Goal: Task Accomplishment & Management: Use online tool/utility

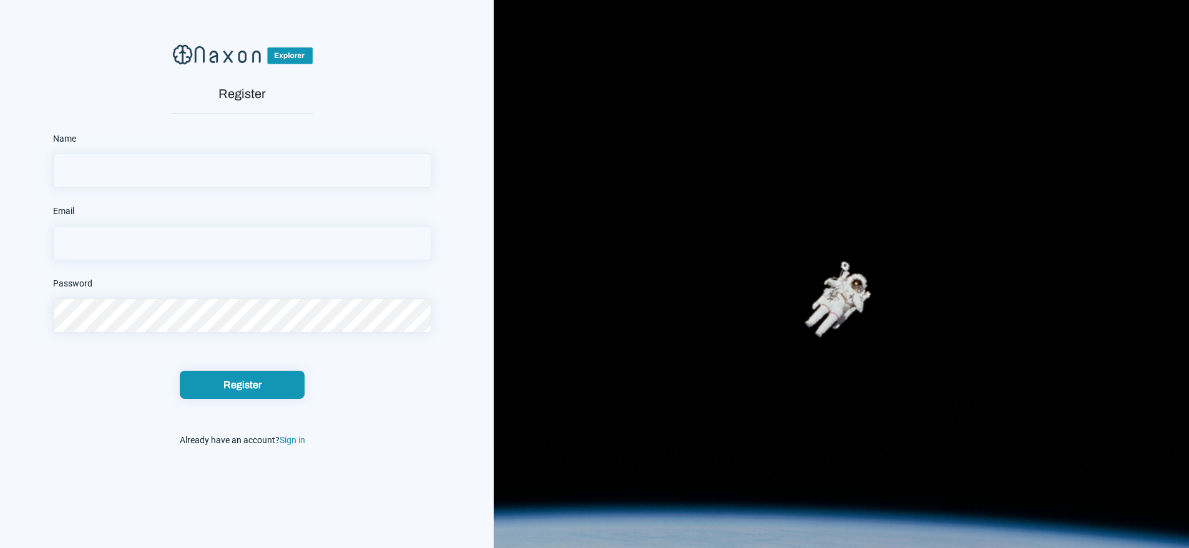
click at [212, 175] on input "text" at bounding box center [242, 170] width 378 height 34
type input "patience ogbeba"
type input "E"
type input "[EMAIL_ADDRESS][DOMAIN_NAME]"
click at [188, 297] on div "Password" at bounding box center [242, 303] width 378 height 59
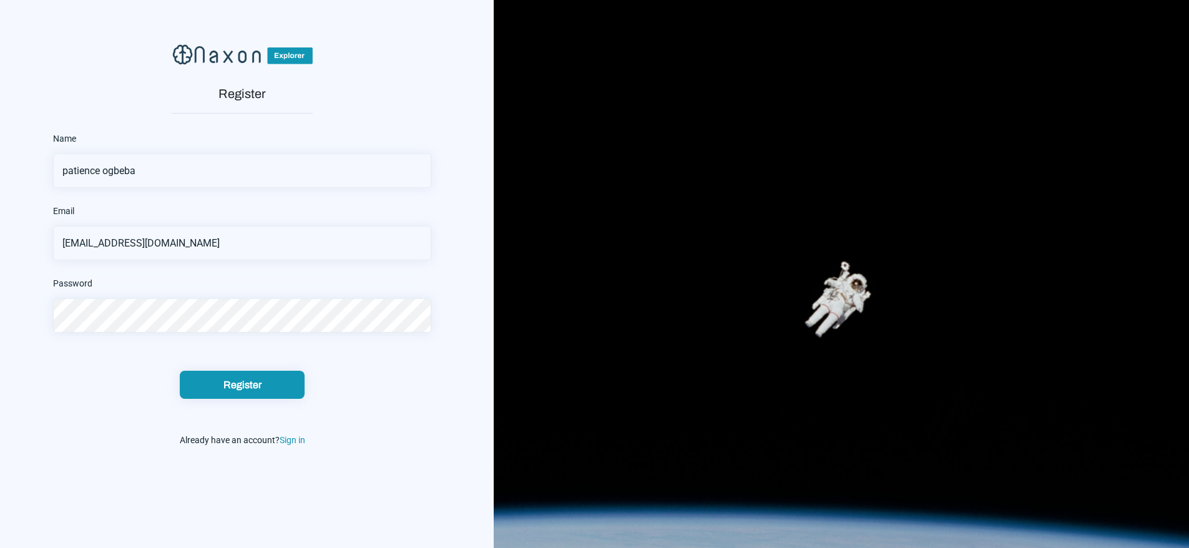
click at [180, 371] on button "Register" at bounding box center [242, 385] width 125 height 28
click at [252, 392] on button "Register" at bounding box center [242, 385] width 125 height 28
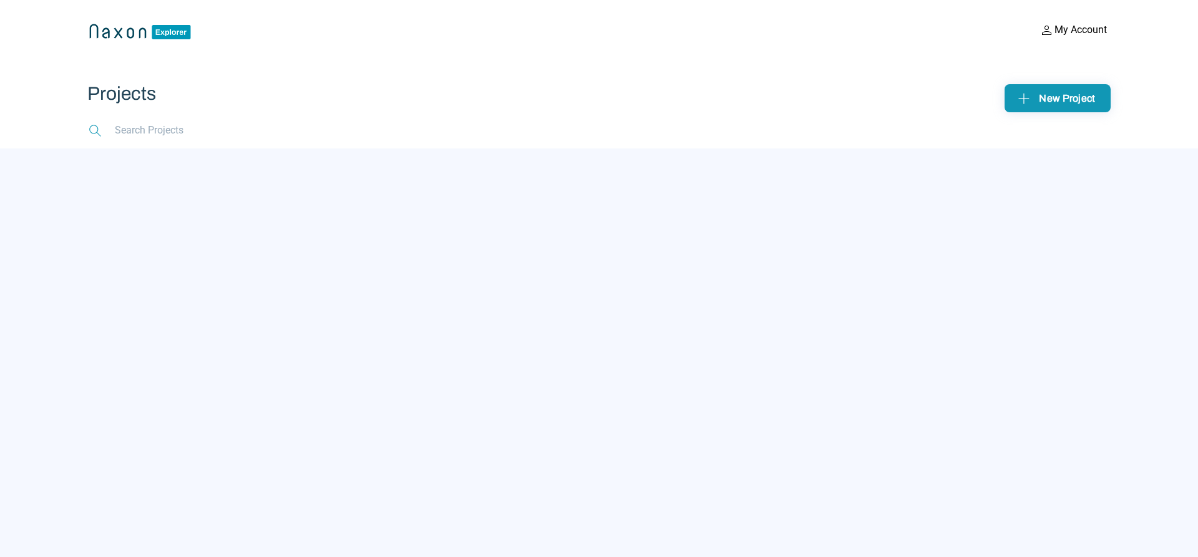
click at [1072, 97] on div "New Project" at bounding box center [1058, 98] width 86 height 19
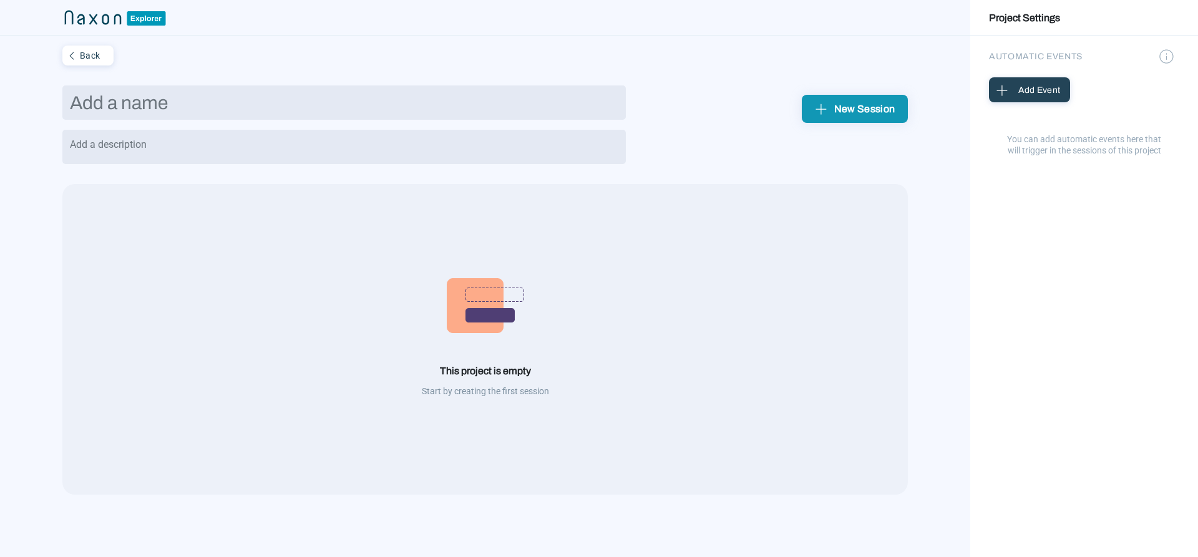
click at [144, 160] on textarea at bounding box center [343, 147] width 563 height 34
click at [138, 107] on input "text" at bounding box center [343, 102] width 563 height 34
click at [847, 112] on div "New Session" at bounding box center [855, 108] width 86 height 19
click at [150, 113] on input "text" at bounding box center [343, 102] width 563 height 34
click at [482, 329] on img at bounding box center [485, 305] width 77 height 55
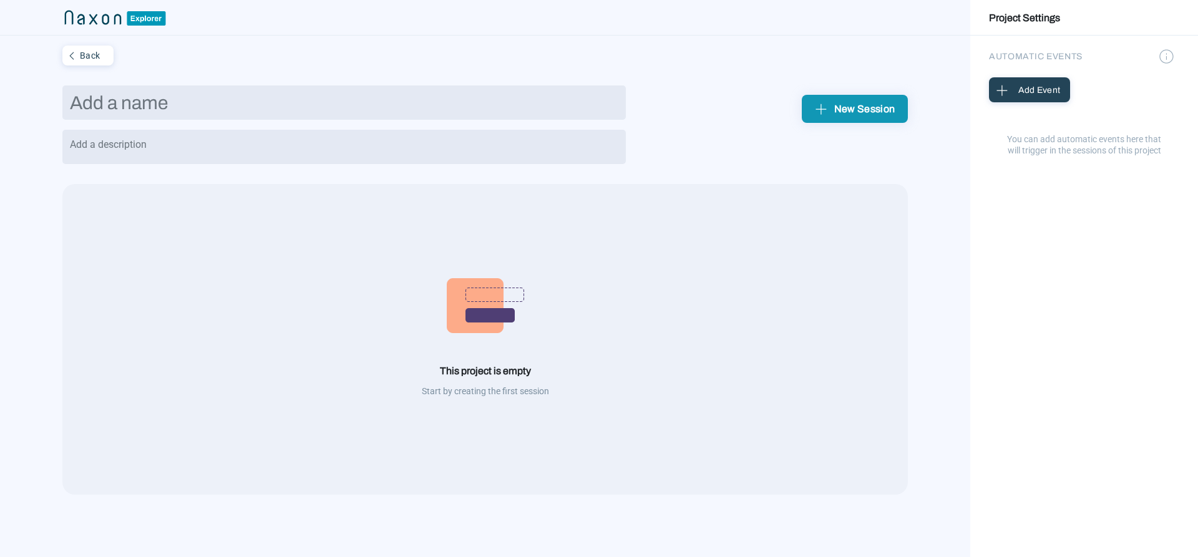
click at [1015, 92] on div "Add Event" at bounding box center [1030, 89] width 74 height 19
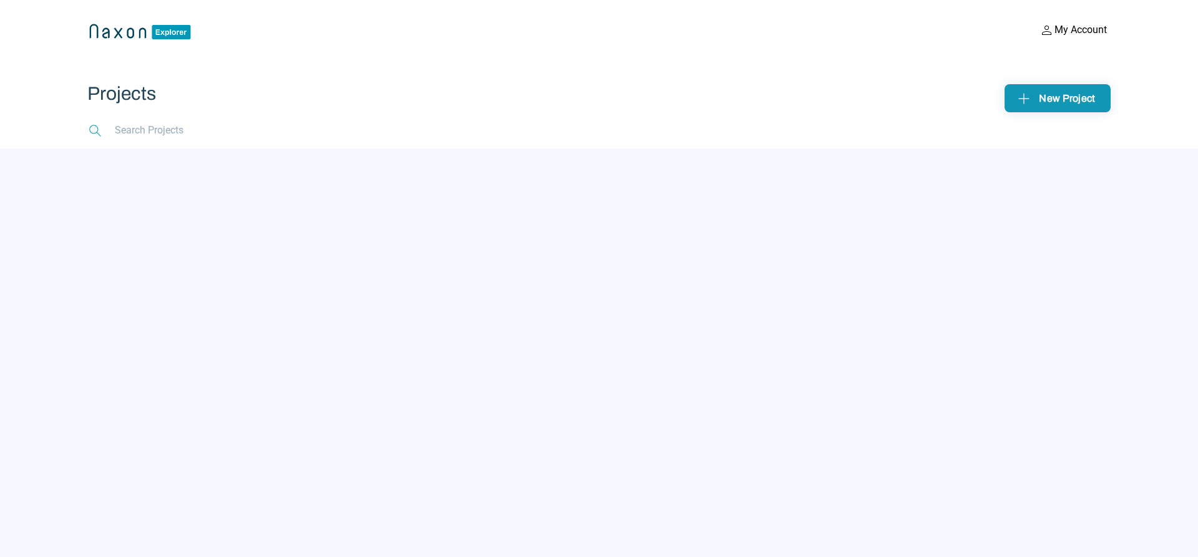
click at [255, 139] on app-searchbar at bounding box center [598, 130] width 1023 height 36
click at [1046, 97] on div "New Project" at bounding box center [1058, 98] width 86 height 19
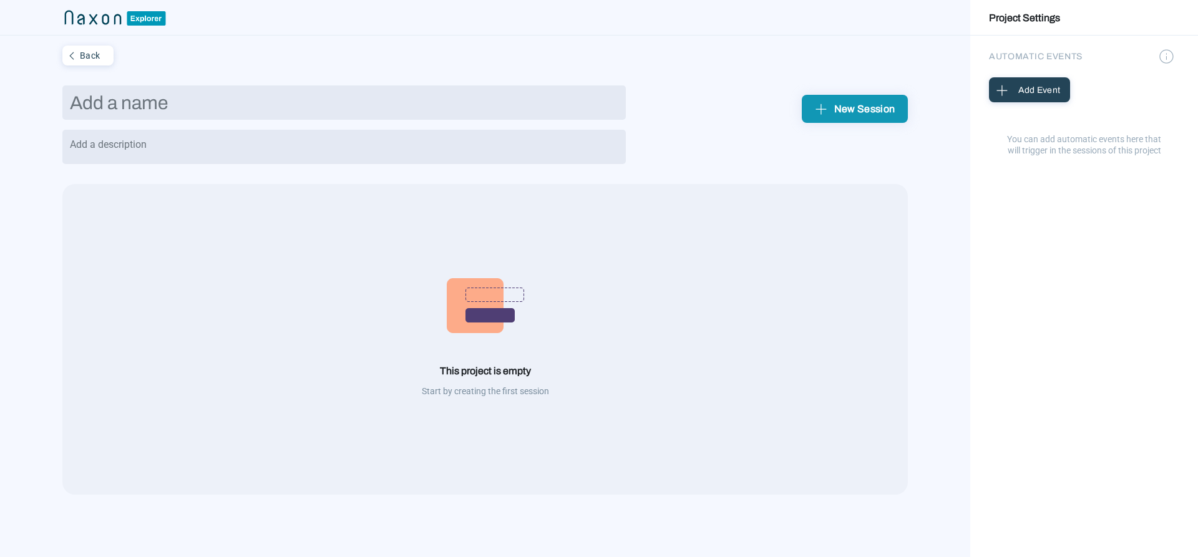
click at [225, 107] on input "text" at bounding box center [343, 102] width 563 height 34
type input "PQC"
click at [92, 146] on textarea at bounding box center [343, 147] width 563 height 34
type textarea "Experimenting"
click at [509, 306] on img at bounding box center [485, 305] width 77 height 55
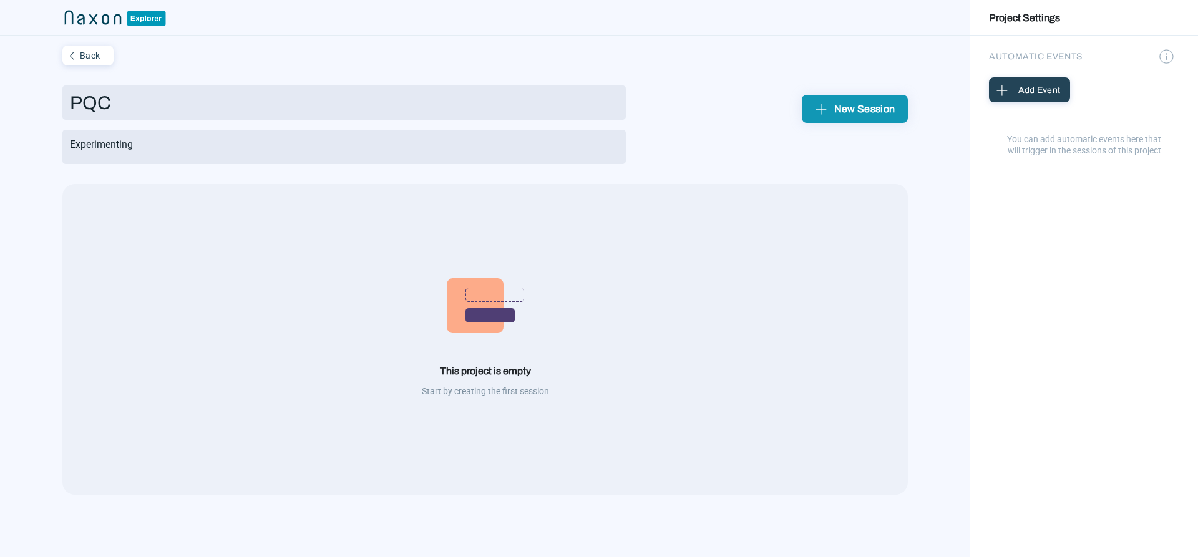
click at [475, 327] on img at bounding box center [485, 305] width 77 height 55
click at [1006, 90] on img at bounding box center [1002, 89] width 19 height 19
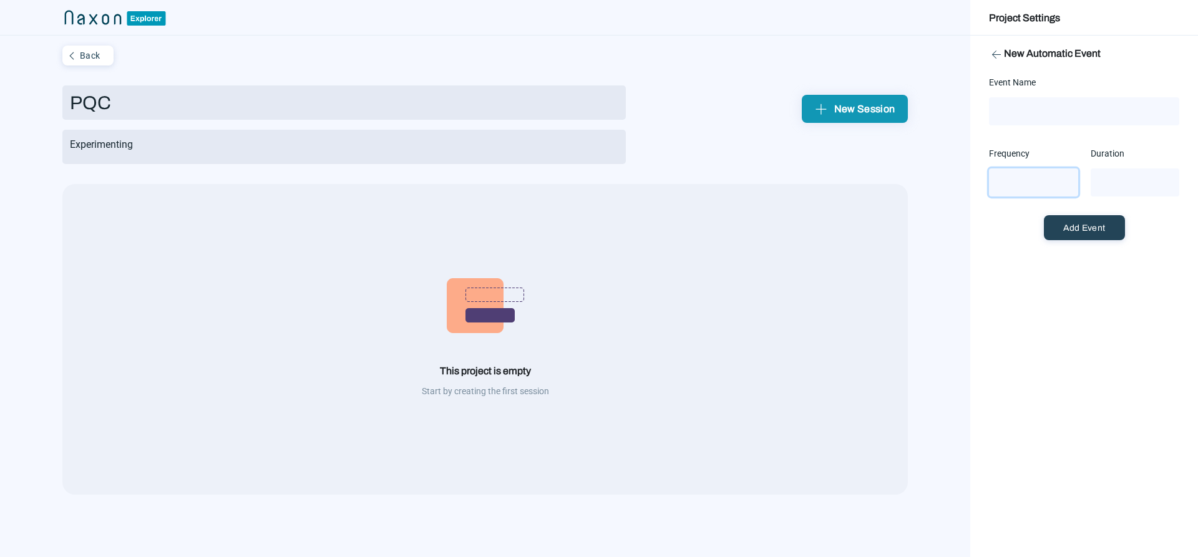
click at [1003, 187] on input "number" at bounding box center [1033, 182] width 89 height 28
click at [482, 316] on img at bounding box center [485, 305] width 77 height 55
click at [494, 314] on img at bounding box center [485, 305] width 77 height 55
click at [490, 289] on img at bounding box center [485, 305] width 77 height 55
click at [454, 304] on img at bounding box center [485, 305] width 77 height 55
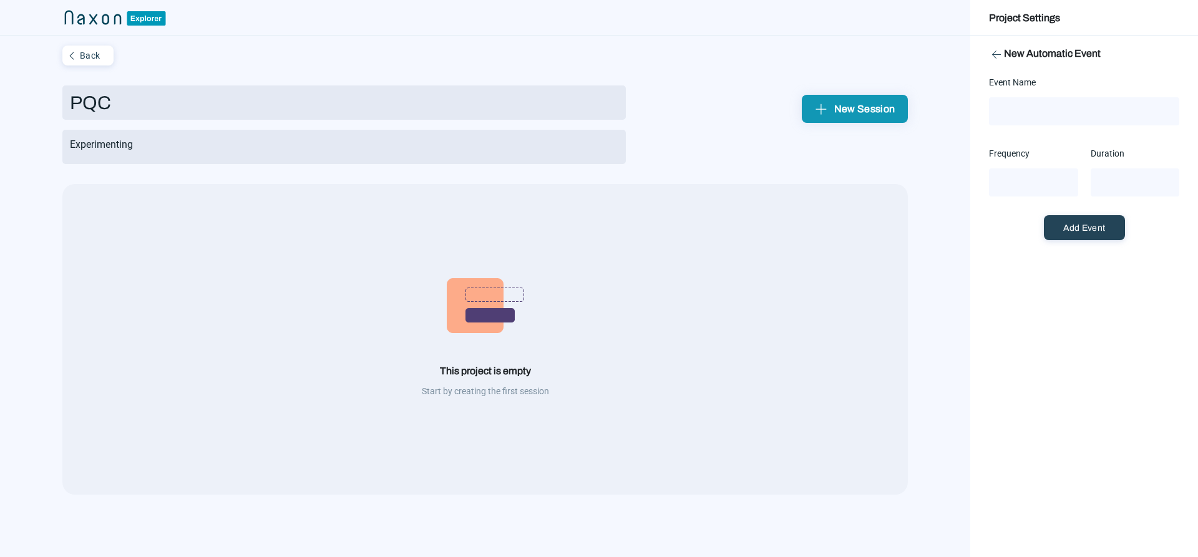
click at [489, 294] on img at bounding box center [485, 305] width 77 height 55
click at [469, 374] on div "This project is empty" at bounding box center [484, 370] width 845 height 13
click at [1016, 20] on link "Project Settings" at bounding box center [1024, 17] width 71 height 25
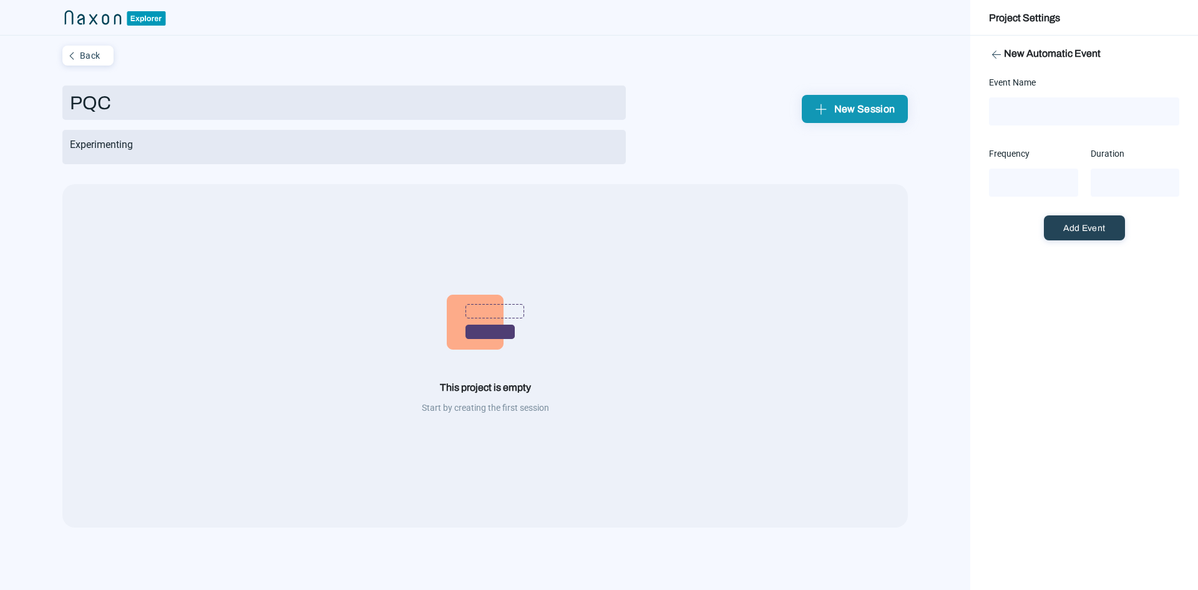
click at [482, 339] on img at bounding box center [485, 322] width 77 height 55
click at [509, 307] on img at bounding box center [485, 322] width 77 height 55
click at [827, 109] on img "submit" at bounding box center [821, 108] width 19 height 19
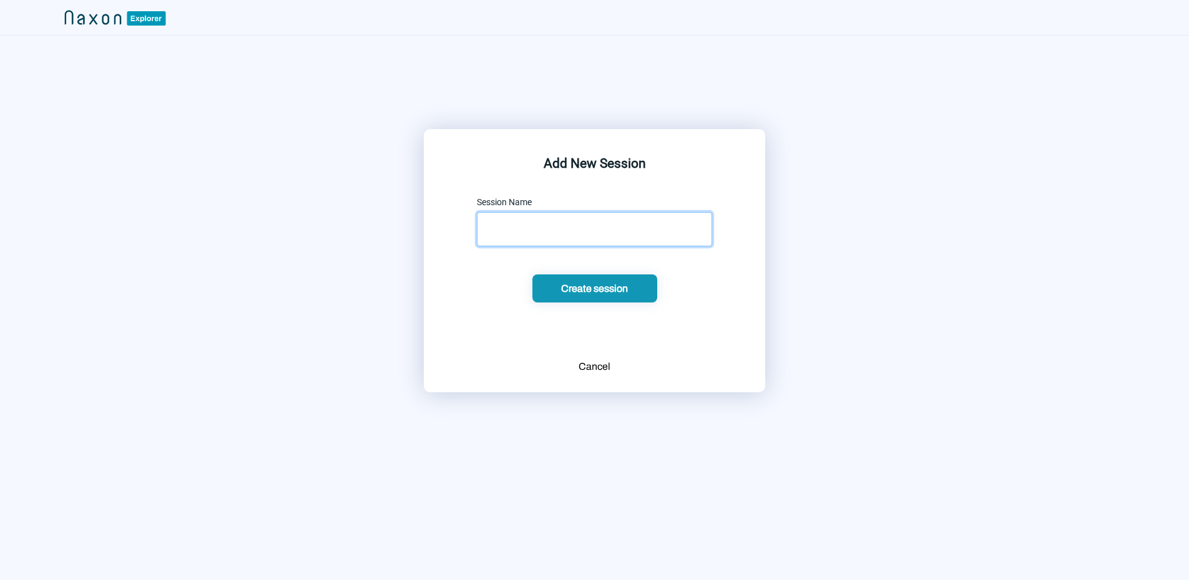
click at [558, 228] on input "text" at bounding box center [594, 229] width 235 height 34
type input "p"
type input "PQC"
click at [580, 288] on div "Create session" at bounding box center [594, 288] width 117 height 13
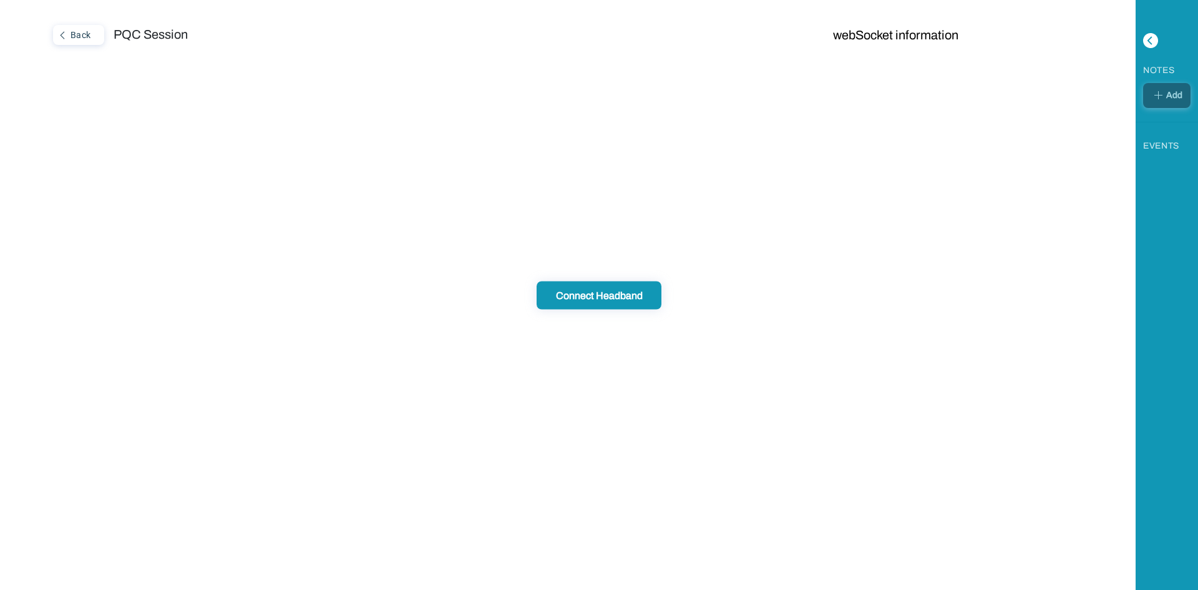
click at [1156, 90] on img at bounding box center [1158, 94] width 15 height 15
click at [1157, 151] on div "EVENTS" at bounding box center [1161, 145] width 36 height 19
click at [1161, 96] on img at bounding box center [1158, 94] width 15 height 15
click at [576, 298] on div "Connect Headband" at bounding box center [598, 294] width 117 height 13
click at [76, 37] on div "Back" at bounding box center [77, 35] width 46 height 16
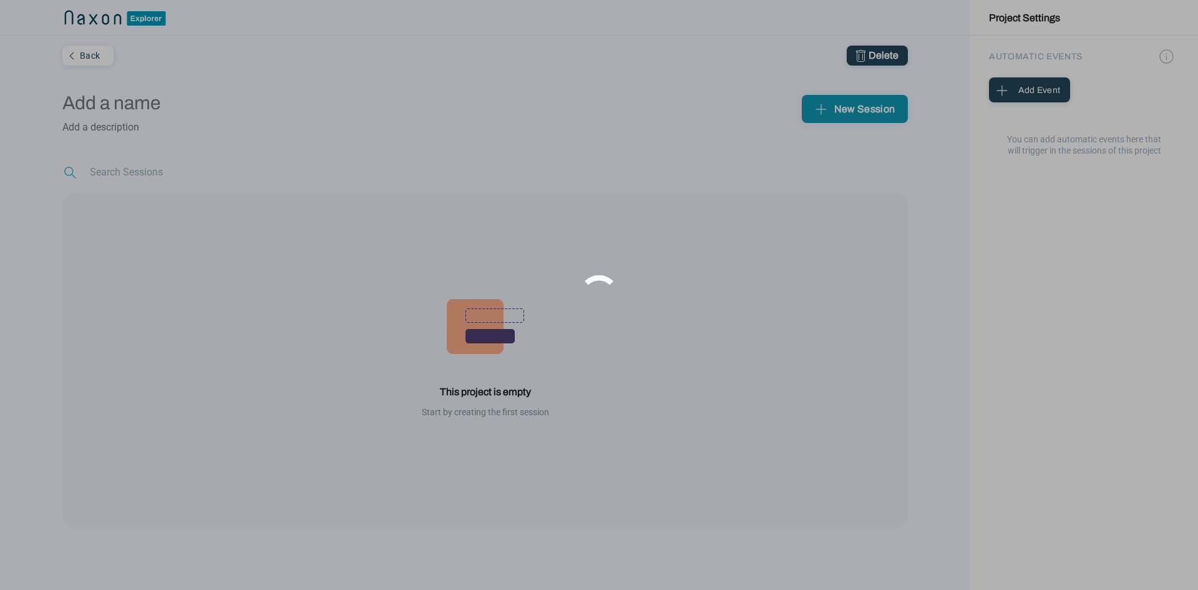
type input "PQC"
type textarea "Experimenting"
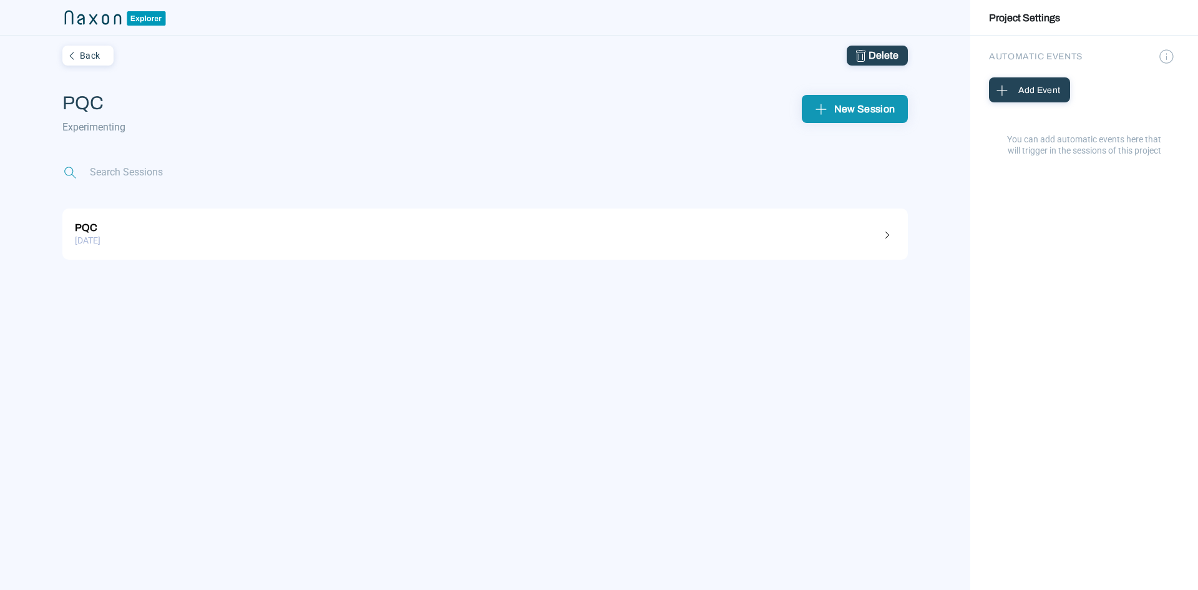
click at [877, 54] on div "Delete" at bounding box center [877, 55] width 42 height 15
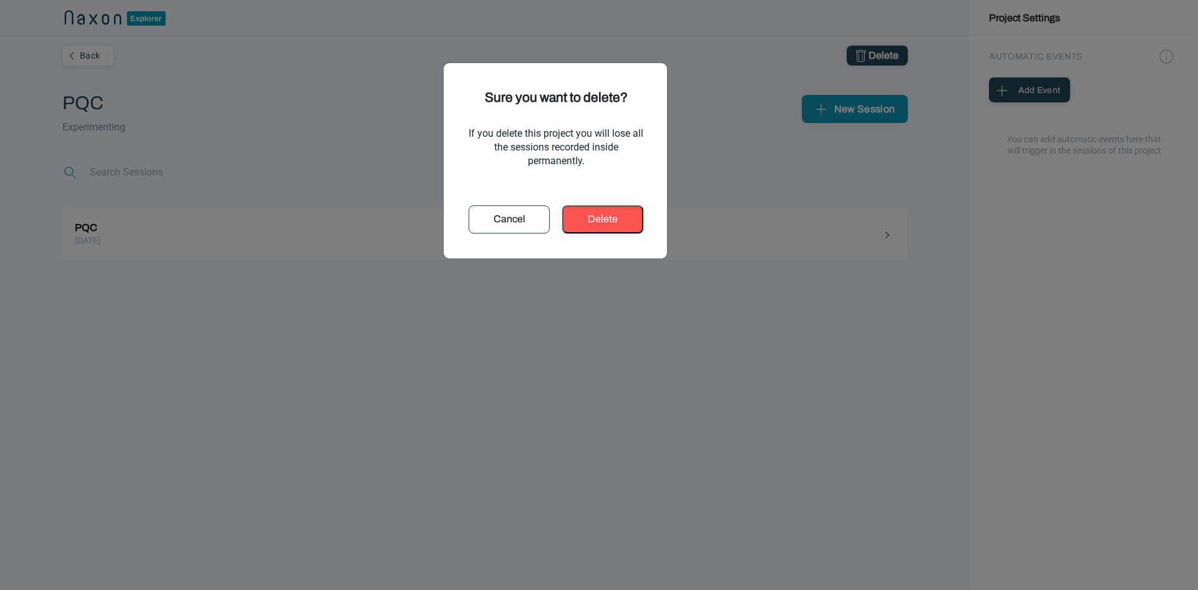
click at [610, 214] on div "Delete" at bounding box center [602, 219] width 71 height 15
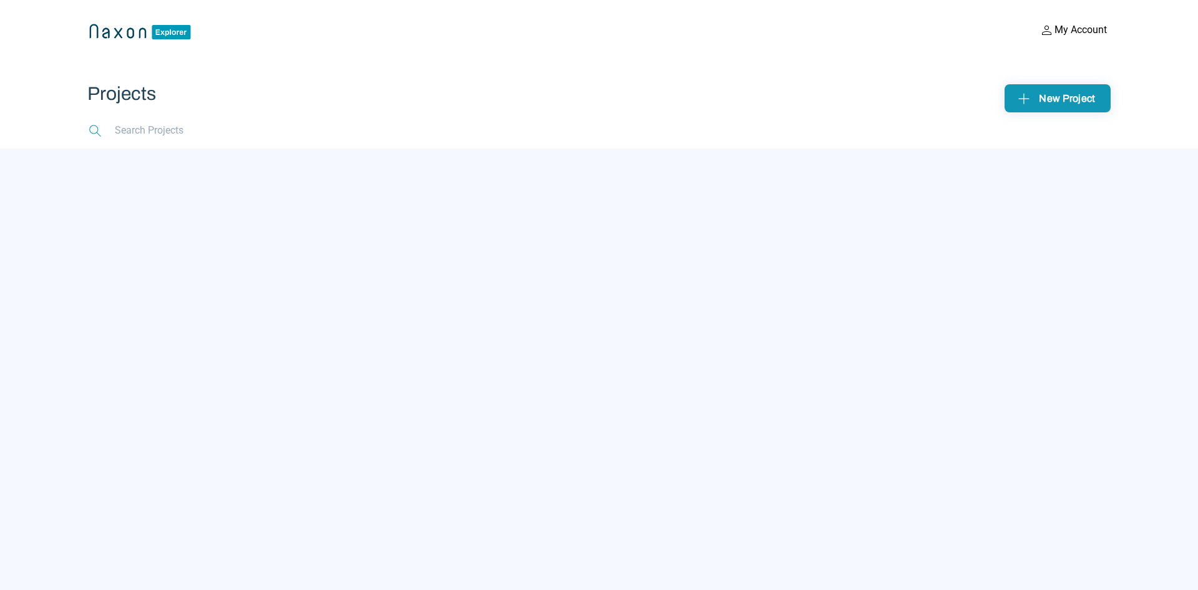
click at [1077, 31] on button "My Account" at bounding box center [1073, 30] width 75 height 16
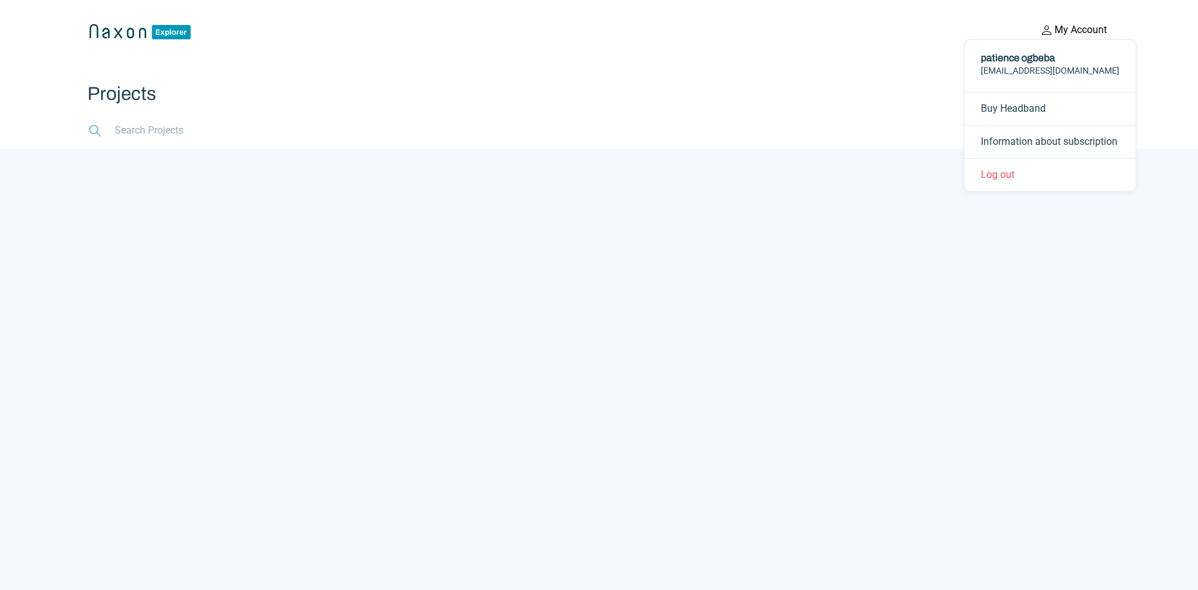
click at [170, 141] on app-searchbar at bounding box center [598, 130] width 1023 height 36
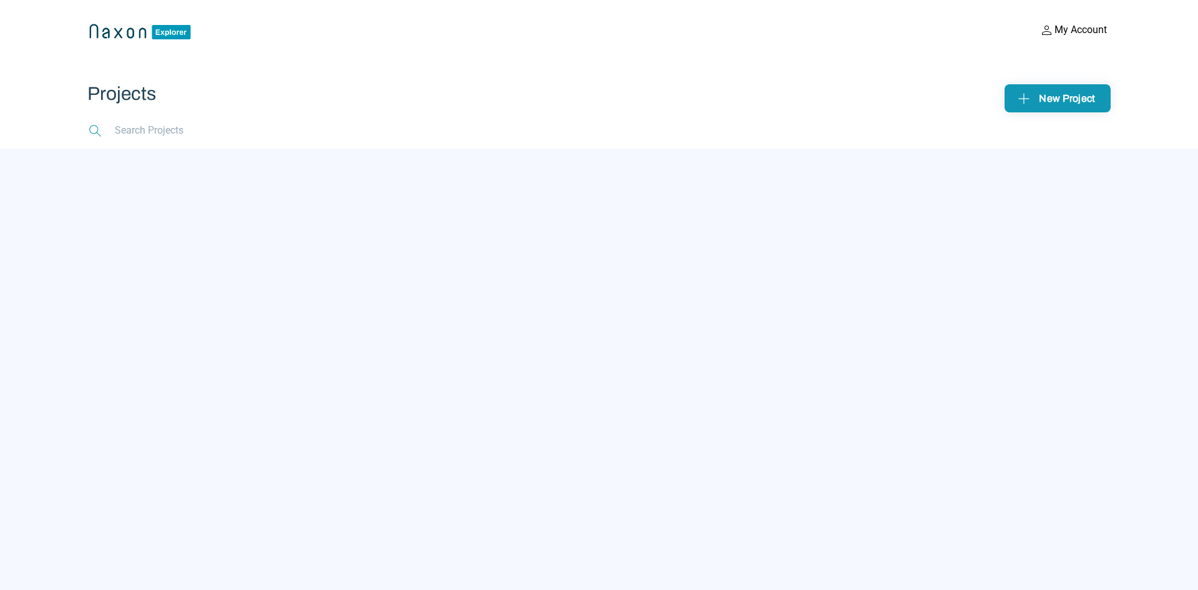
click at [172, 130] on input "text" at bounding box center [172, 130] width 117 height 16
click at [1025, 102] on img at bounding box center [1024, 98] width 19 height 19
